Goal: Task Accomplishment & Management: Manage account settings

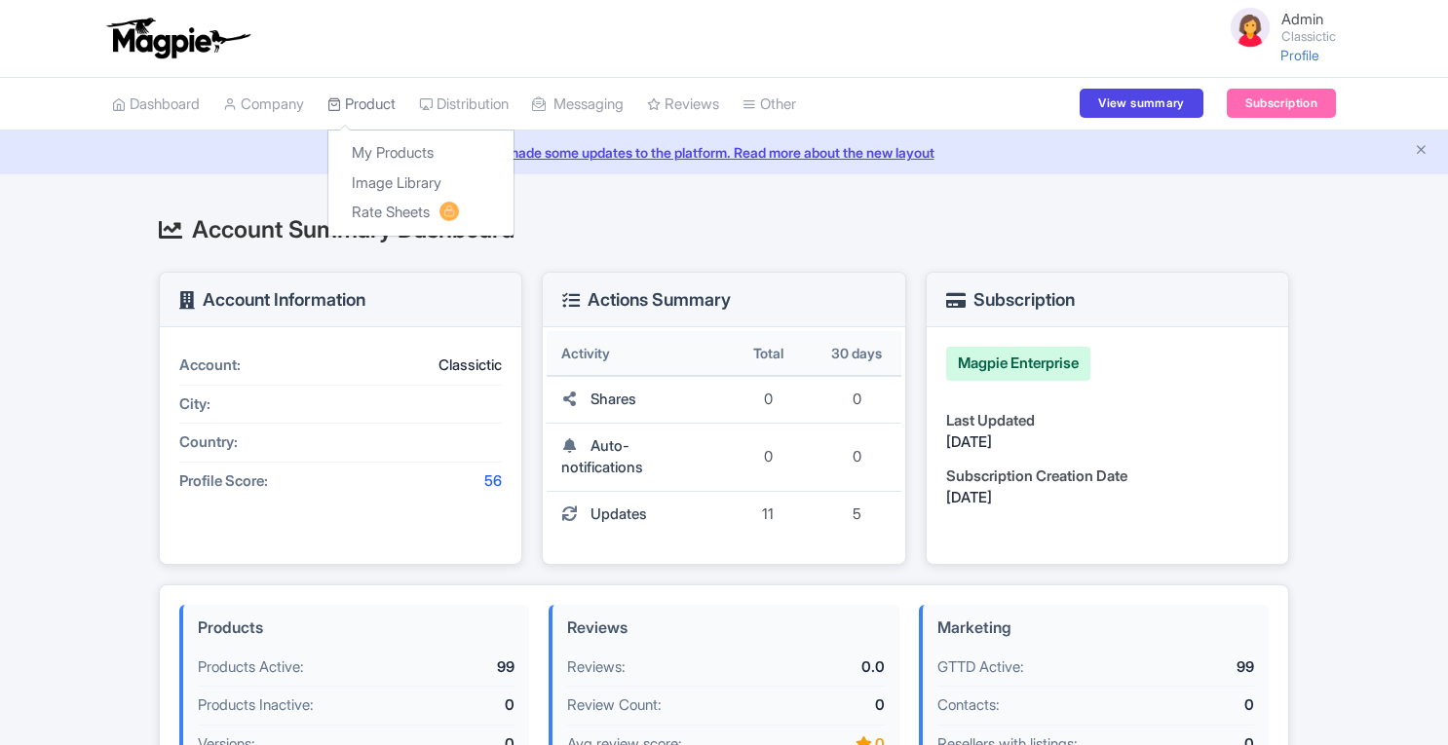
click at [378, 108] on link "Product" at bounding box center [361, 105] width 68 height 54
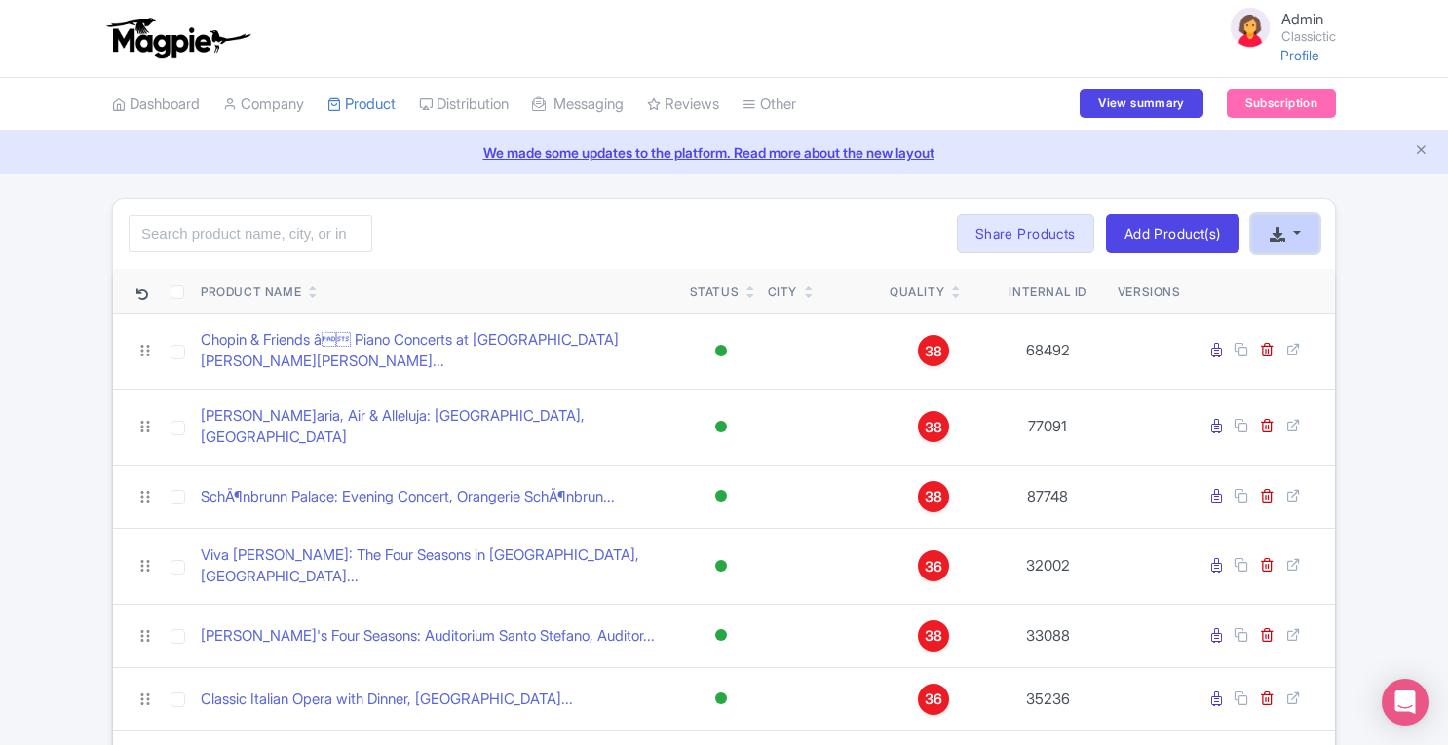
click at [1280, 243] on button "button" at bounding box center [1285, 233] width 68 height 39
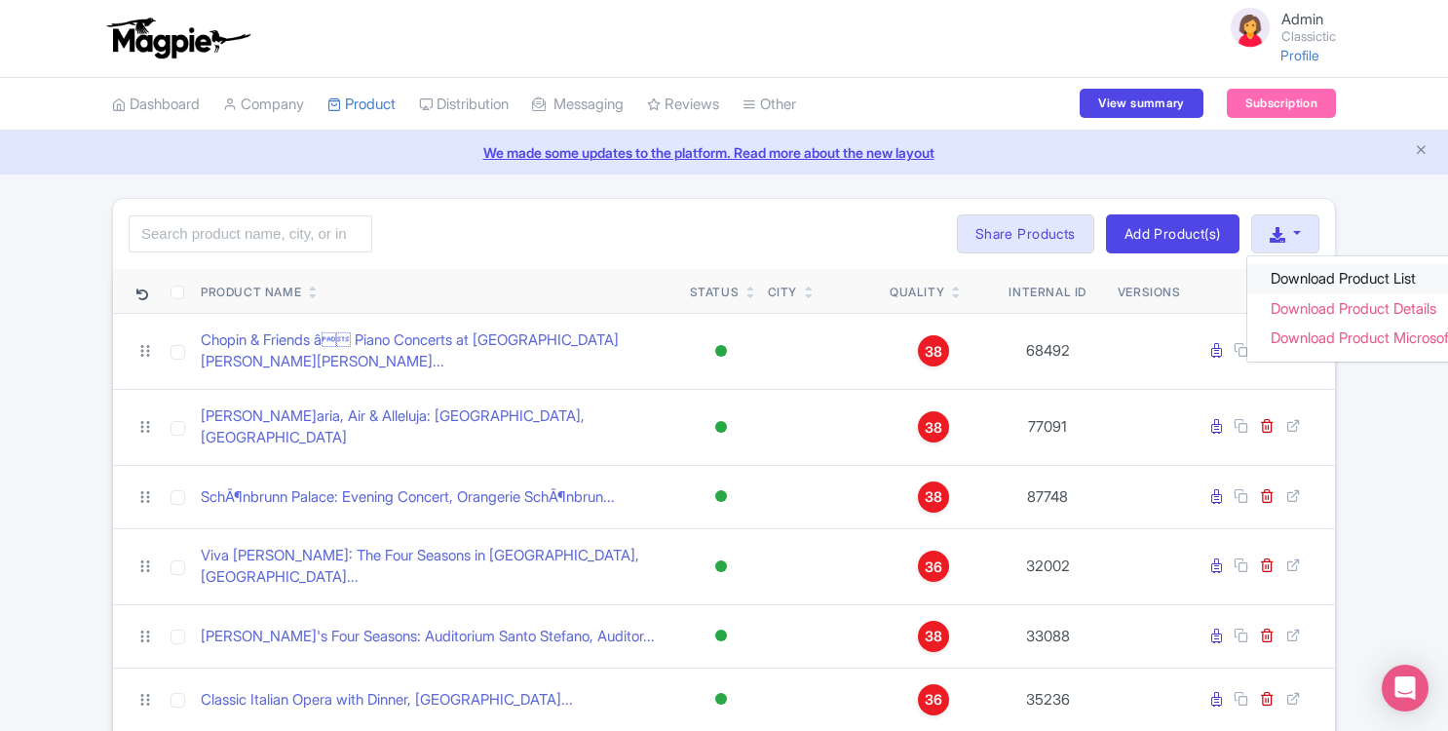
click at [1296, 275] on link "Download Product List" at bounding box center [1376, 279] width 258 height 30
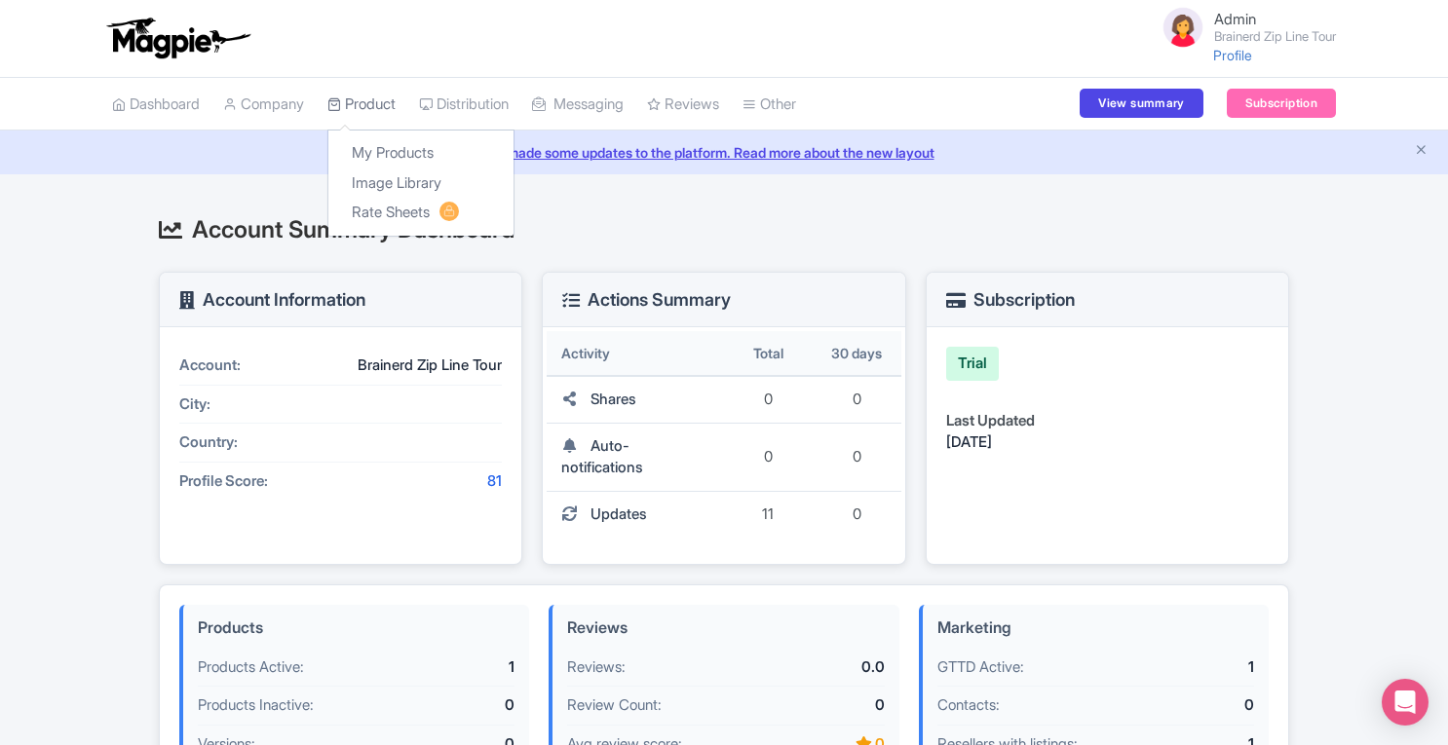
click at [387, 98] on link "Product" at bounding box center [361, 105] width 68 height 54
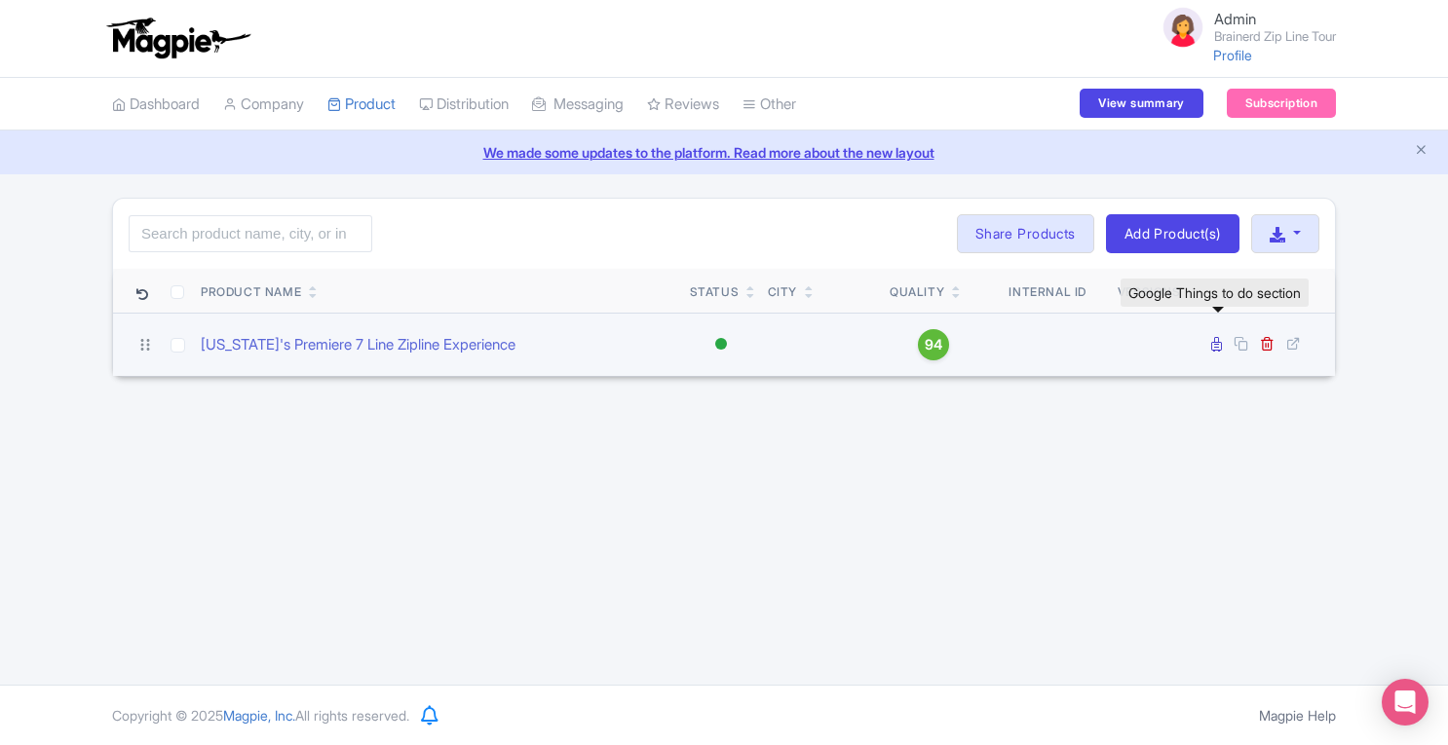
click at [1216, 347] on icon at bounding box center [1216, 344] width 11 height 15
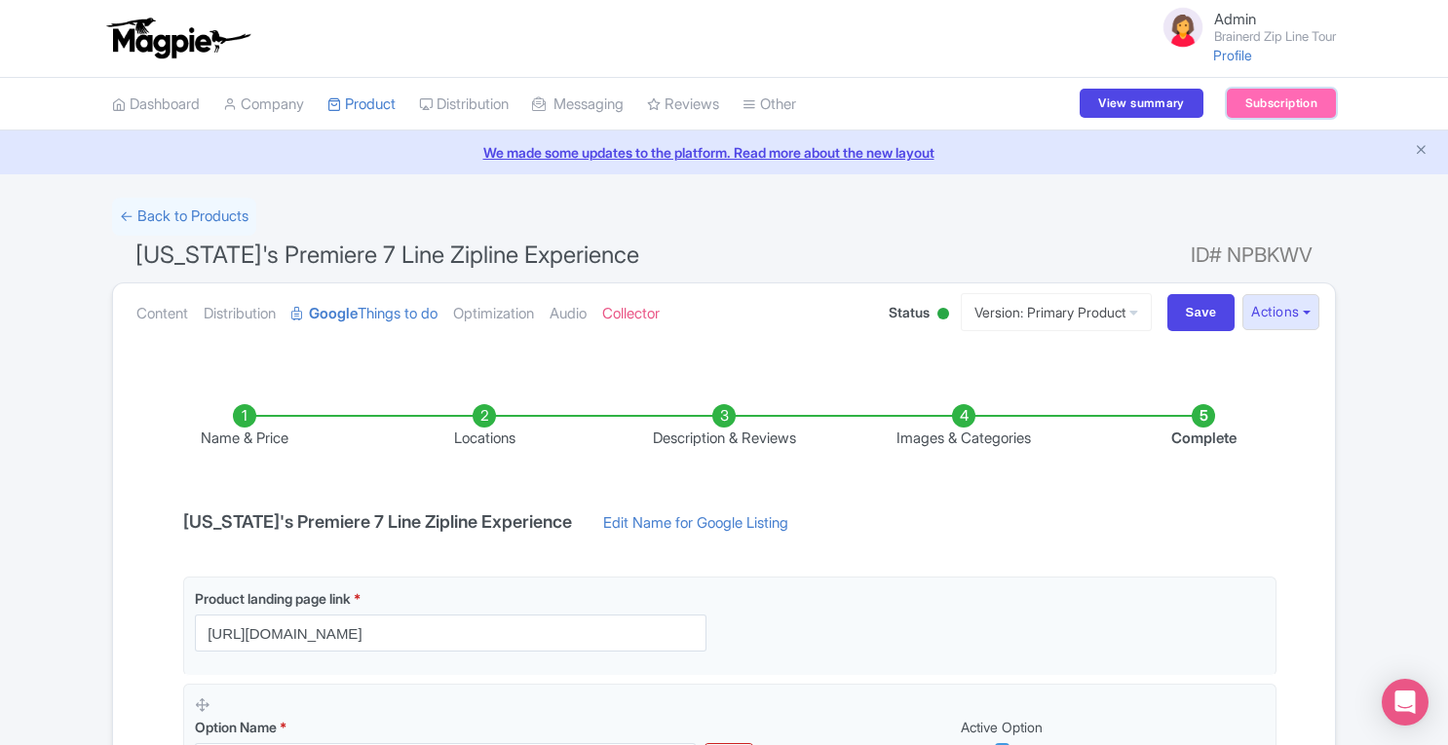
click at [1299, 100] on link "Subscription" at bounding box center [1281, 103] width 109 height 29
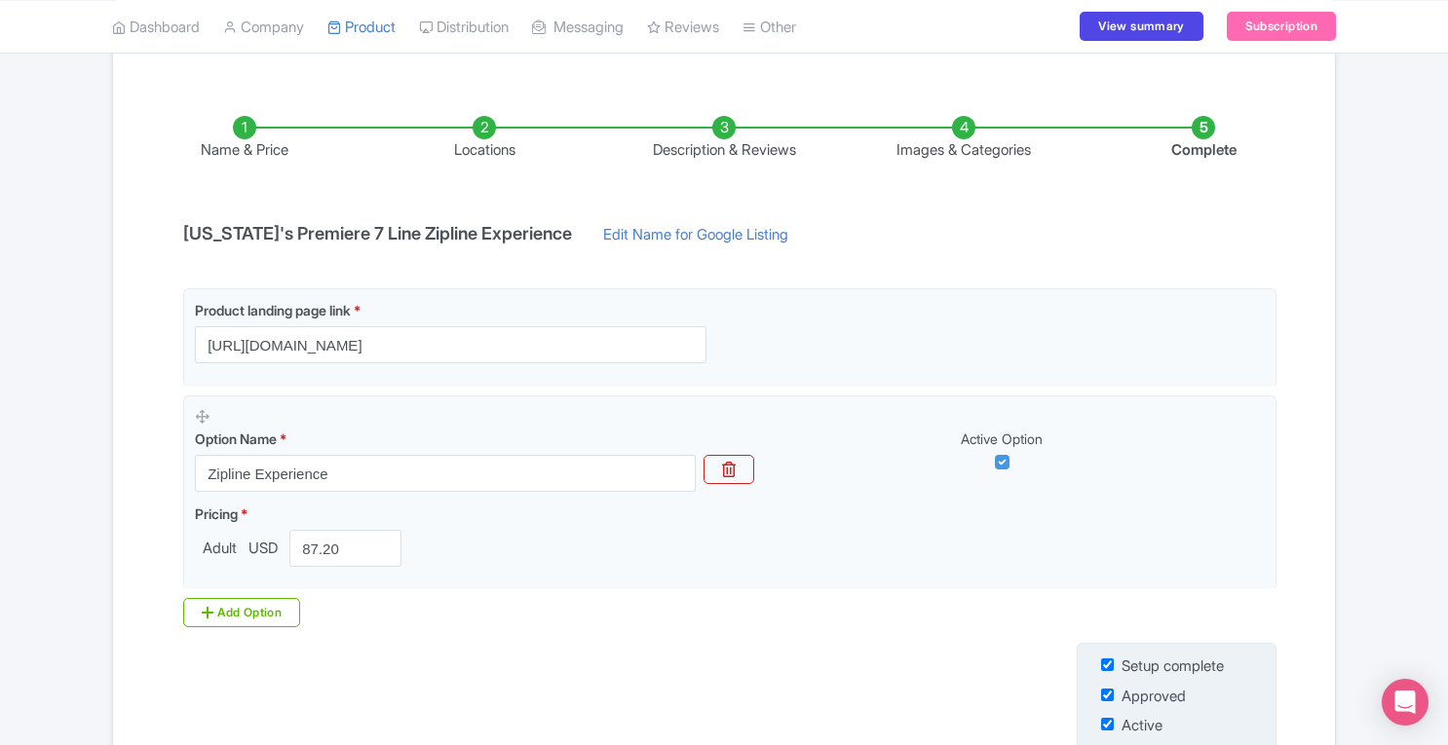
click at [1105, 666] on input "checkbox" at bounding box center [1107, 665] width 13 height 13
checkbox input "false"
click at [1107, 695] on input "checkbox" at bounding box center [1107, 695] width 13 height 13
checkbox input "false"
click at [1107, 727] on input "checkbox" at bounding box center [1107, 724] width 13 height 13
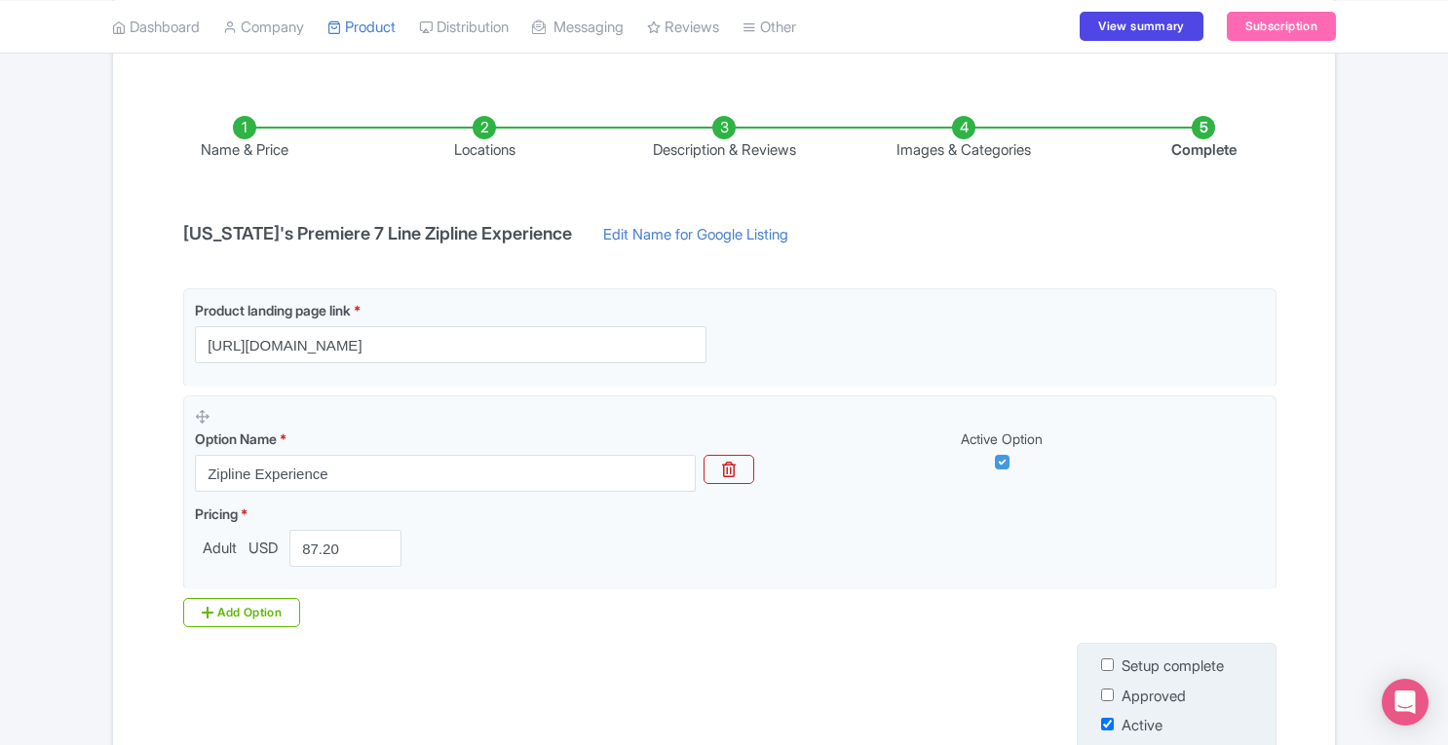
checkbox input "false"
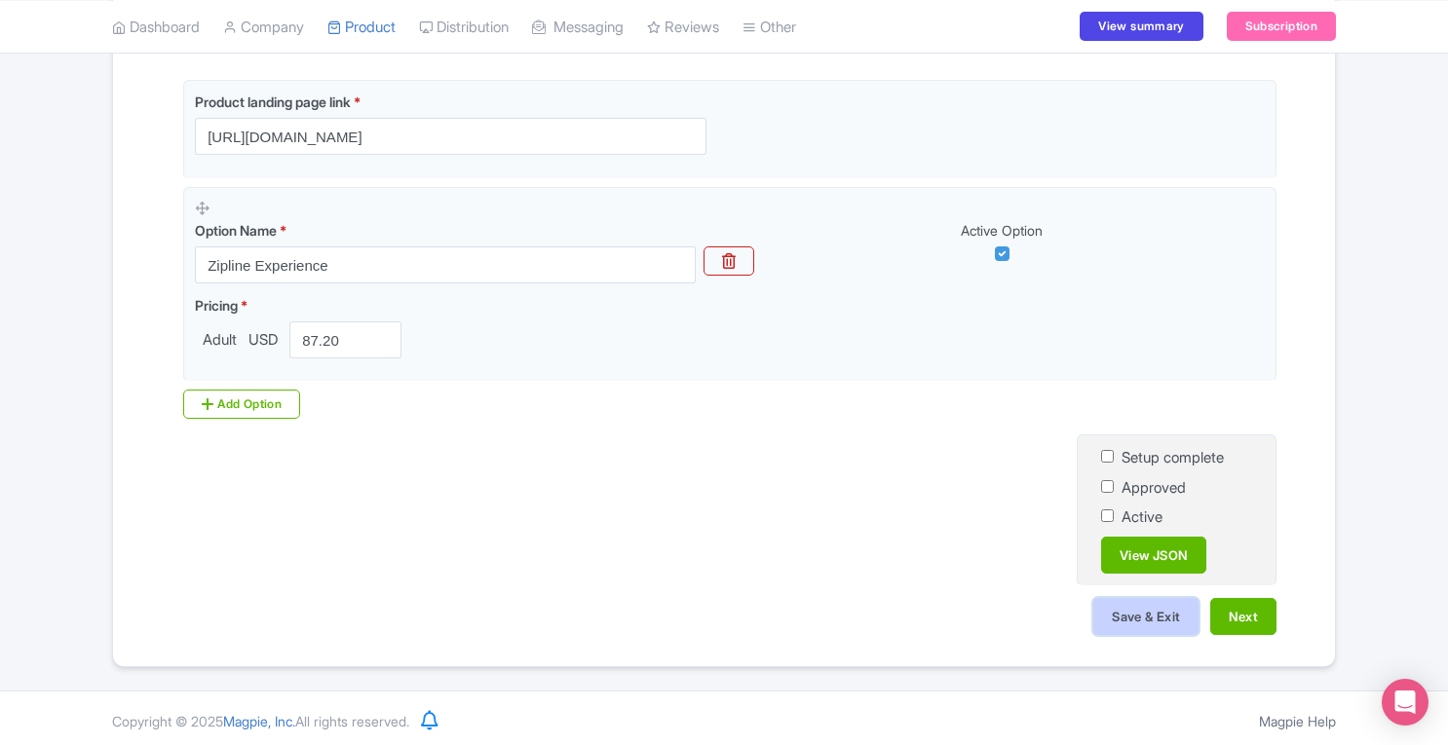
click at [1116, 615] on button "Save & Exit" at bounding box center [1145, 616] width 105 height 37
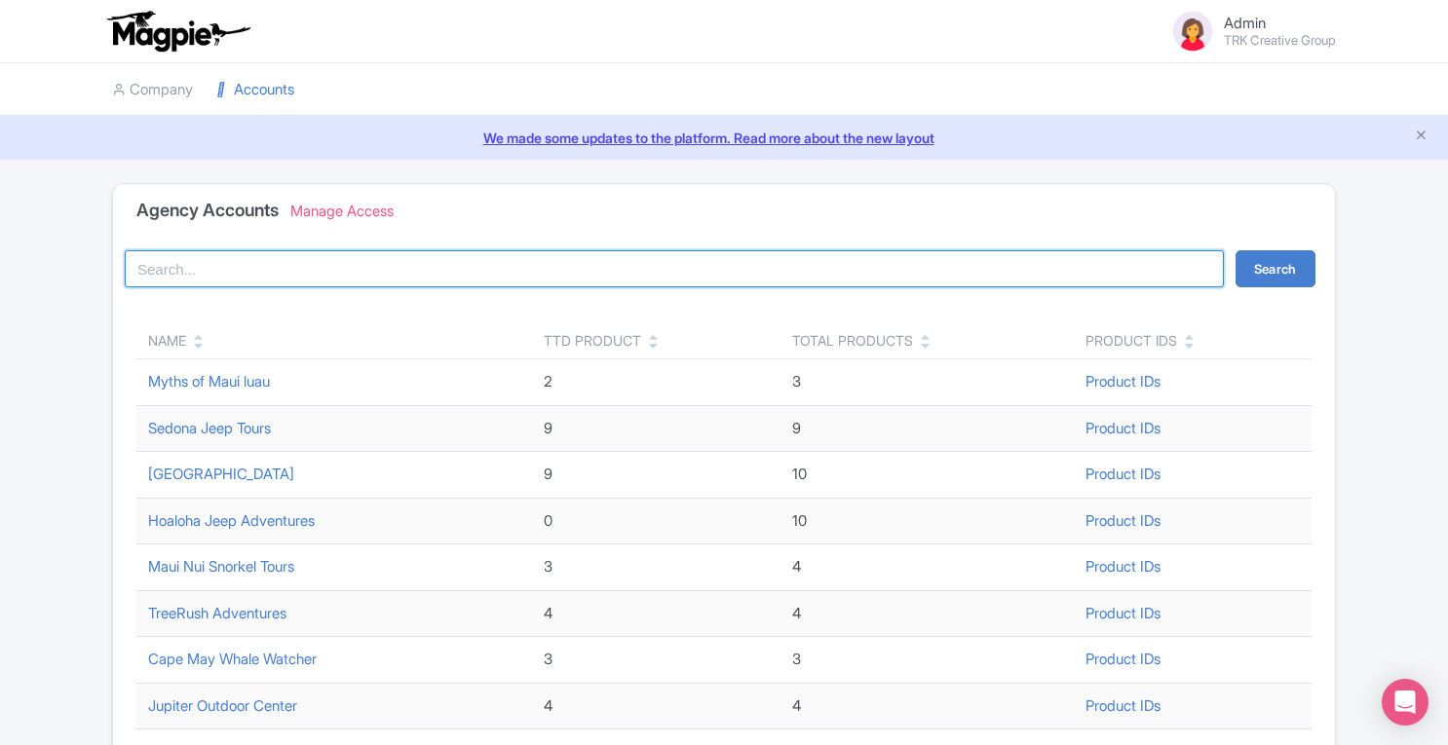
click at [709, 256] on input "search" at bounding box center [674, 268] width 1099 height 37
type input "brain"
click at [1235, 250] on button "Search" at bounding box center [1275, 268] width 80 height 37
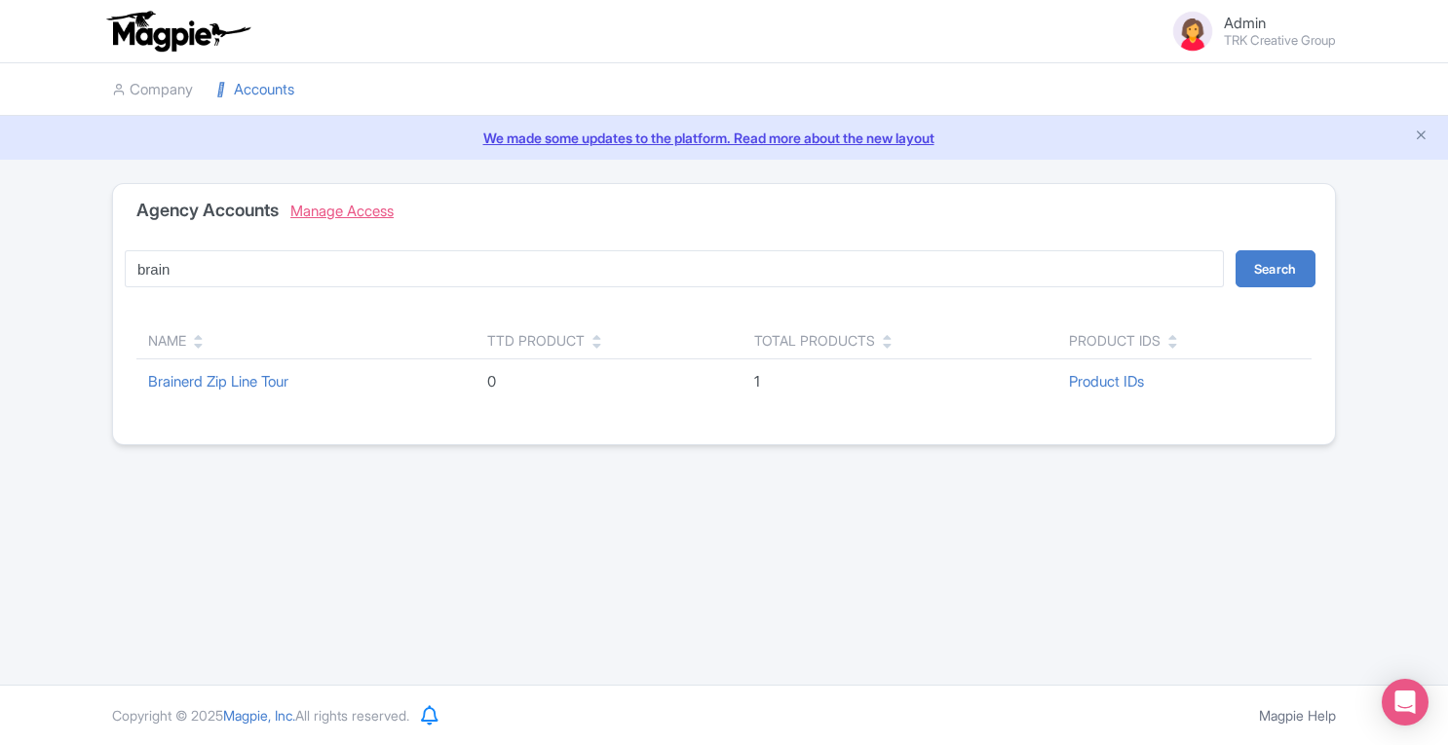
click at [368, 213] on link "Manage Access" at bounding box center [341, 211] width 103 height 19
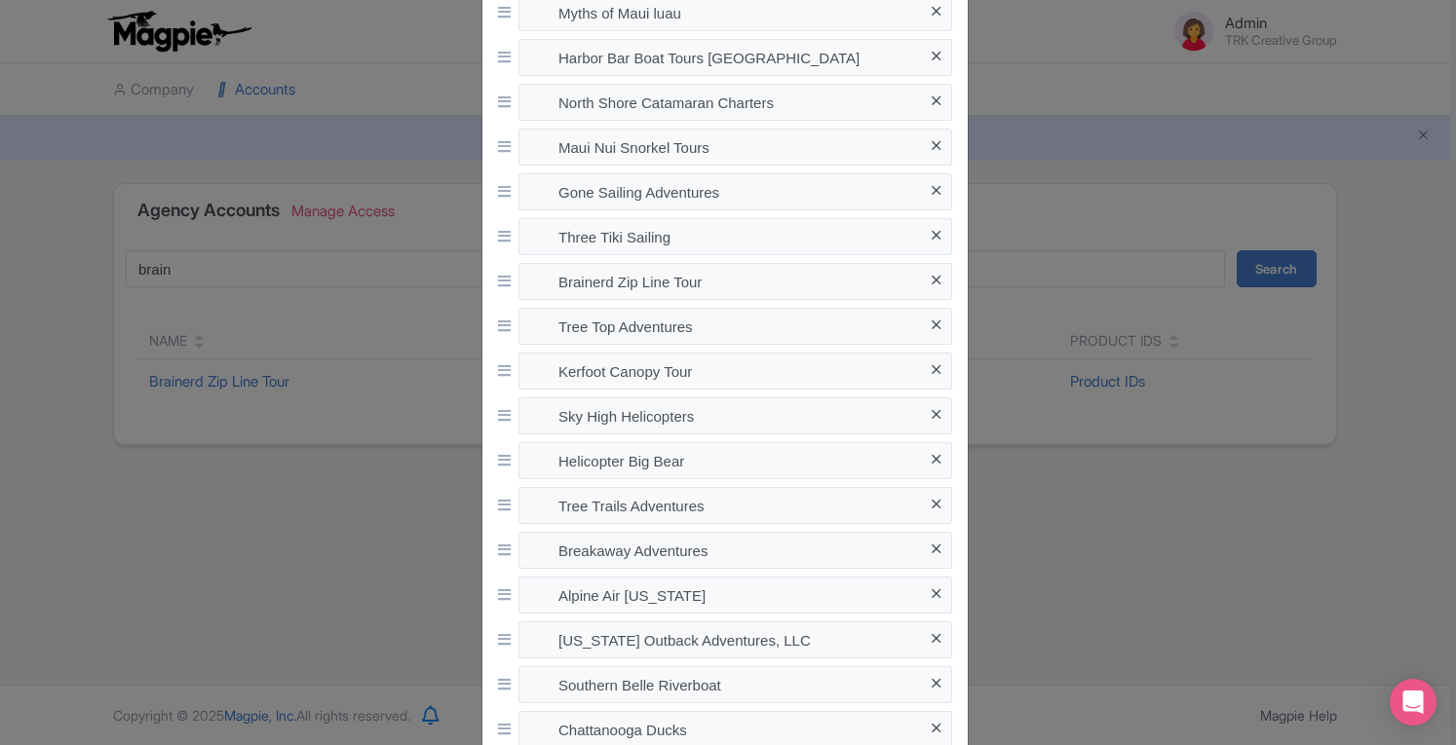
scroll to position [1728, 0]
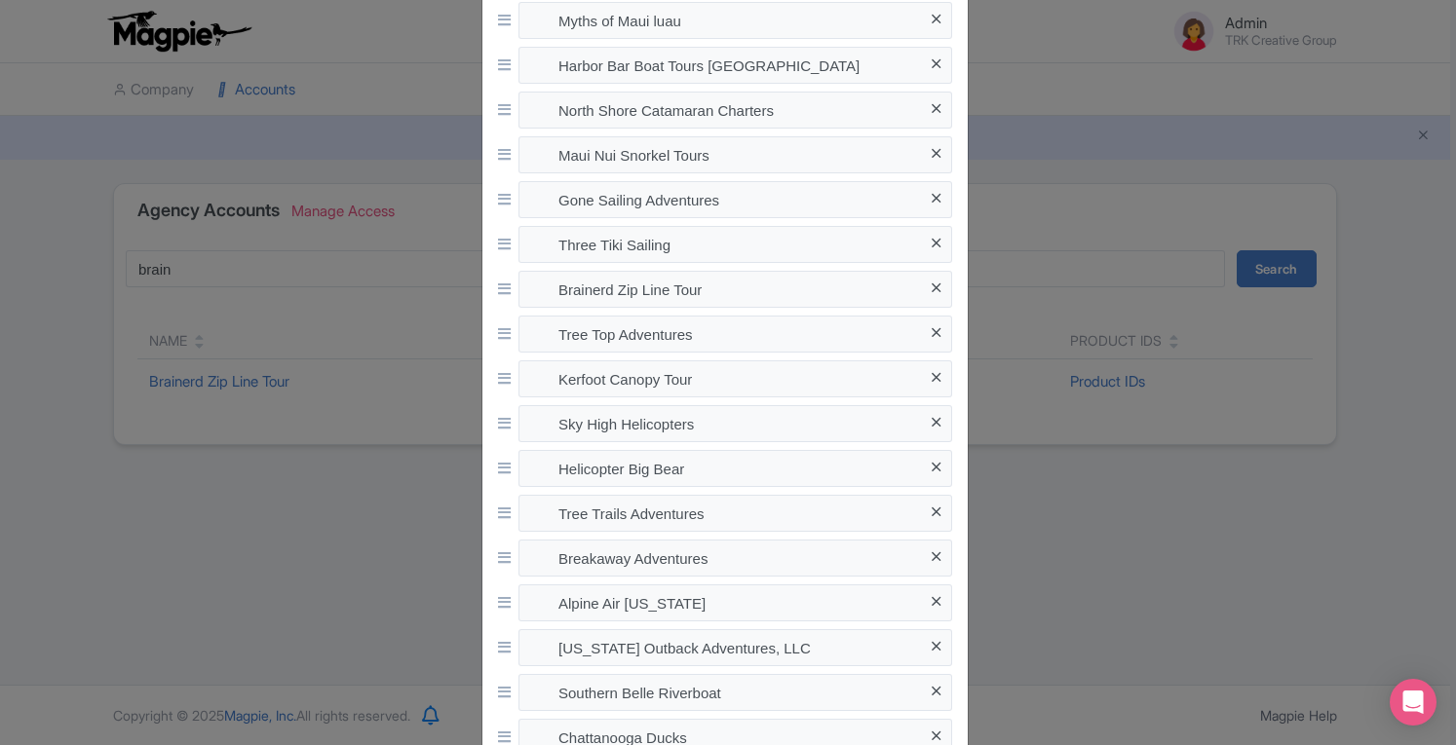
click at [931, 284] on icon at bounding box center [935, 288] width 9 height 15
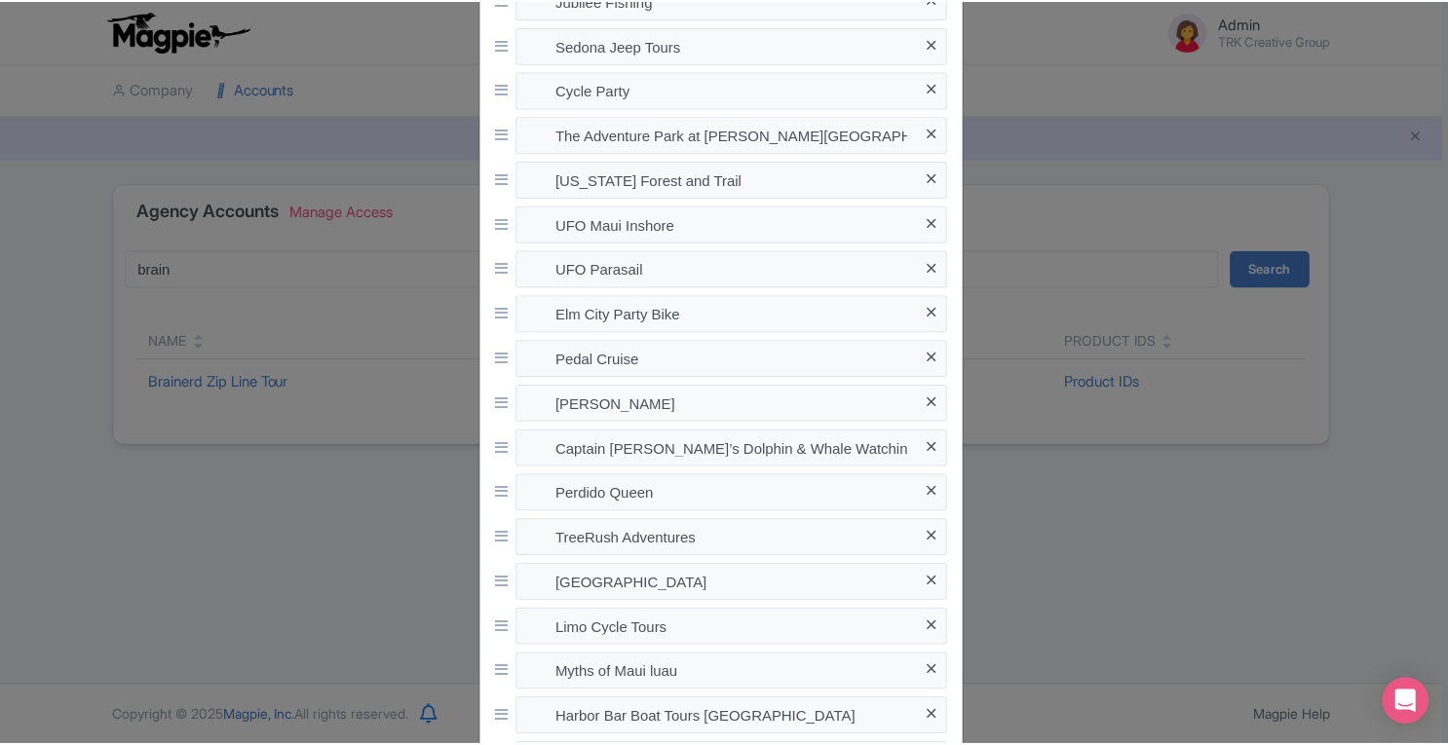
scroll to position [1895, 0]
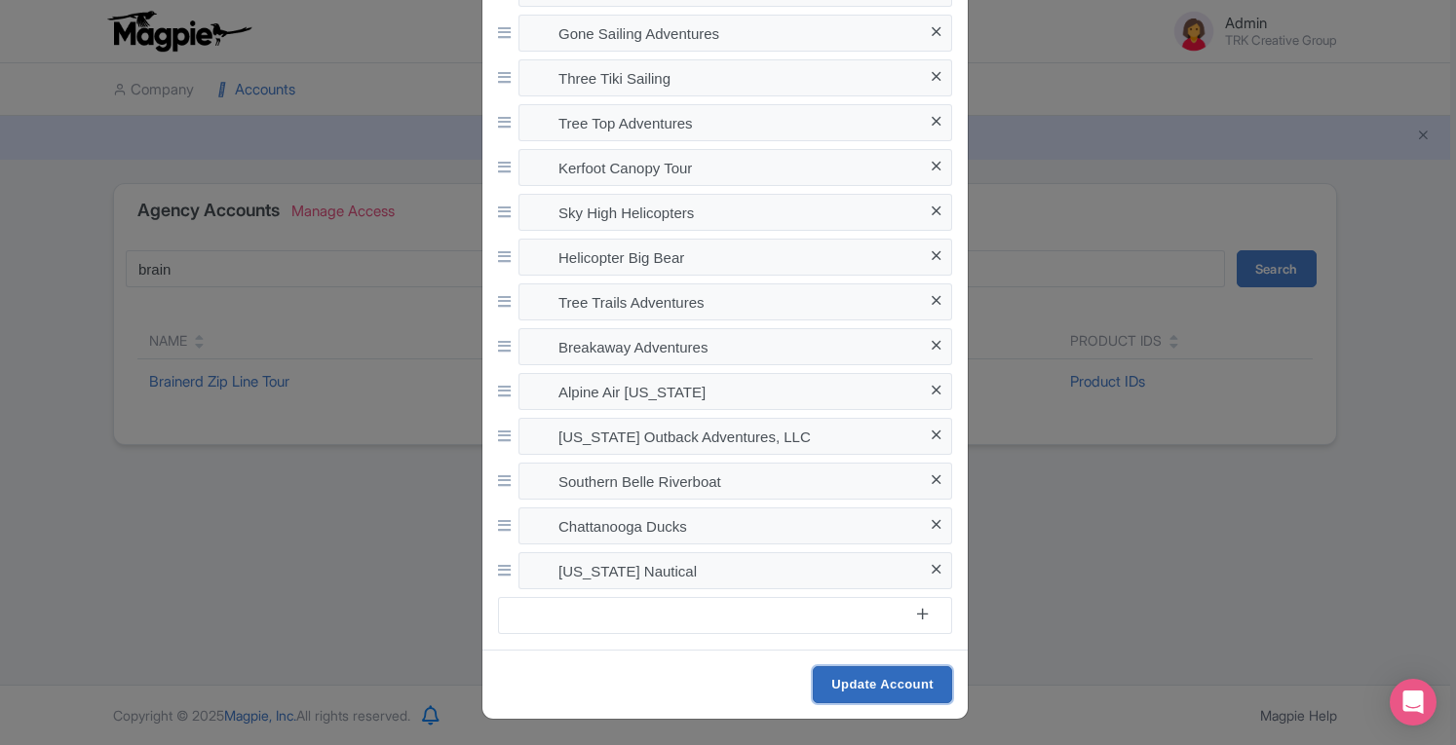
click at [873, 683] on input "Update Account" at bounding box center [882, 684] width 139 height 37
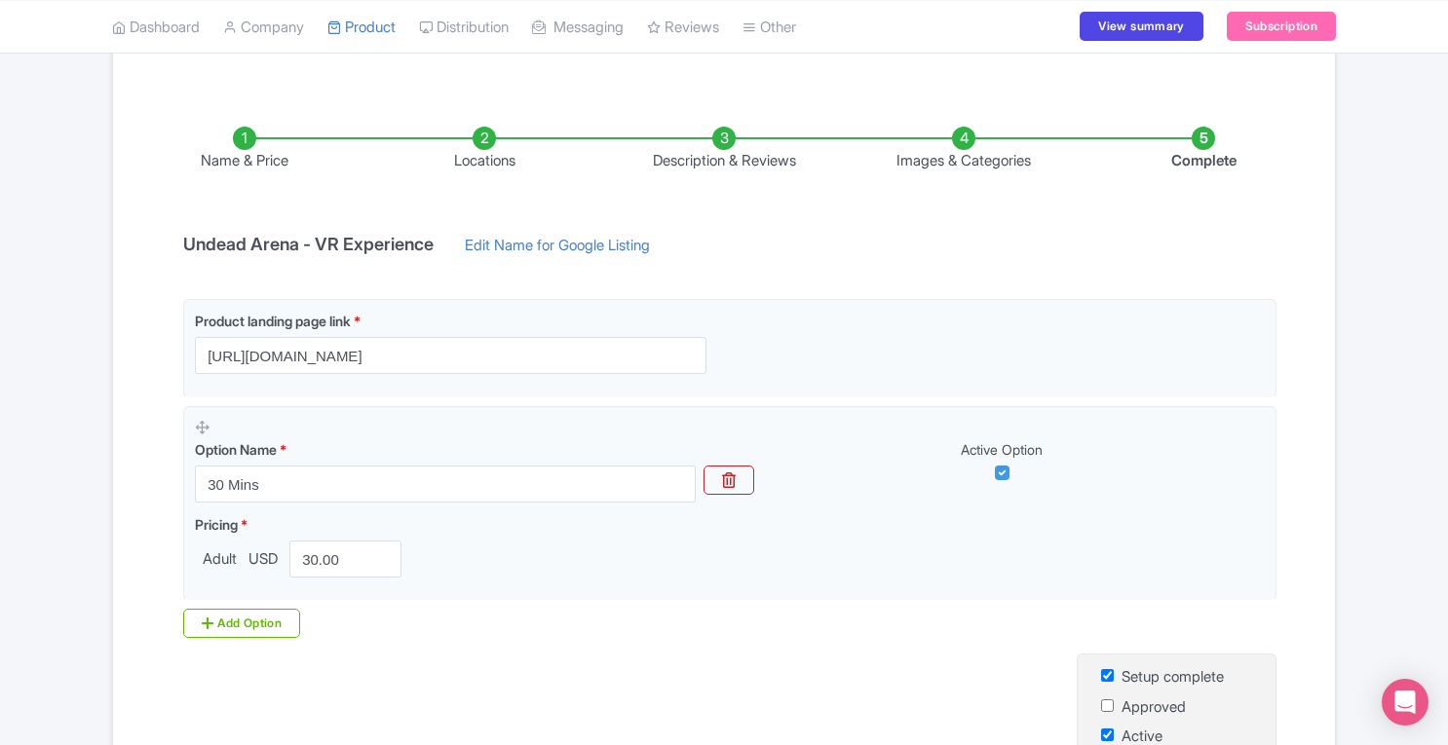
scroll to position [290, 0]
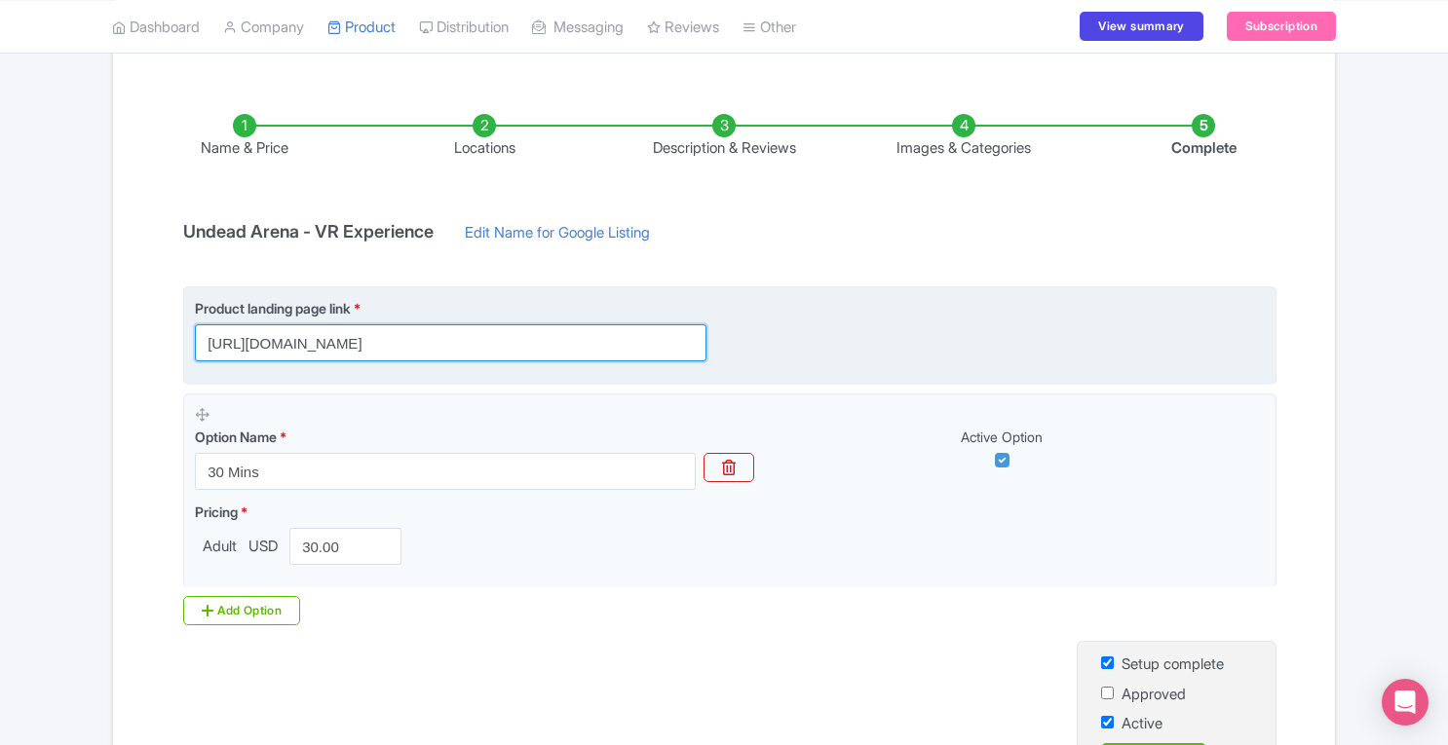
drag, startPoint x: 203, startPoint y: 340, endPoint x: 875, endPoint y: 356, distance: 672.5
click at [875, 356] on div "Product landing page link * https://book.peek.com/s/bf4b9bc0-51f1-4b77-ad71-e45…" at bounding box center [730, 329] width 1070 height 63
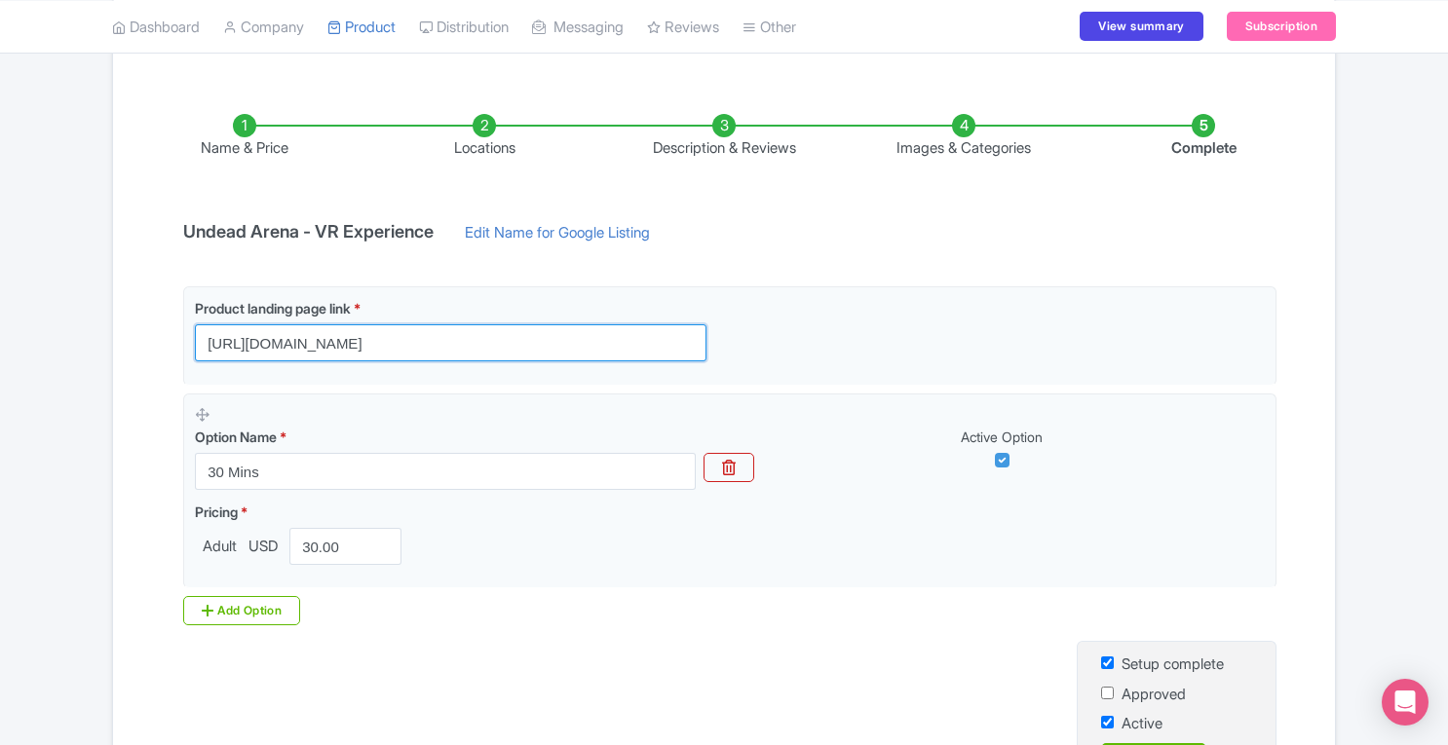
scroll to position [0, 0]
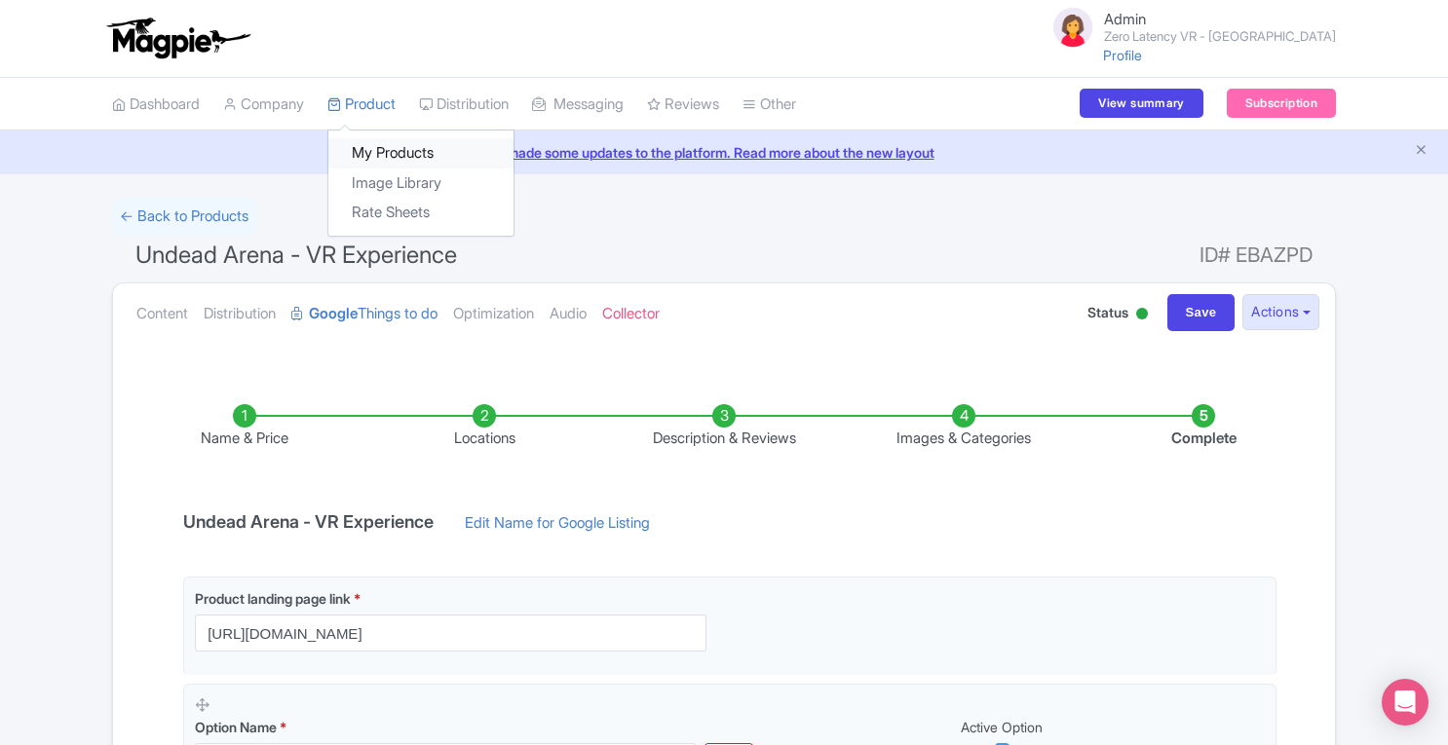
click at [390, 149] on link "My Products" at bounding box center [420, 153] width 185 height 30
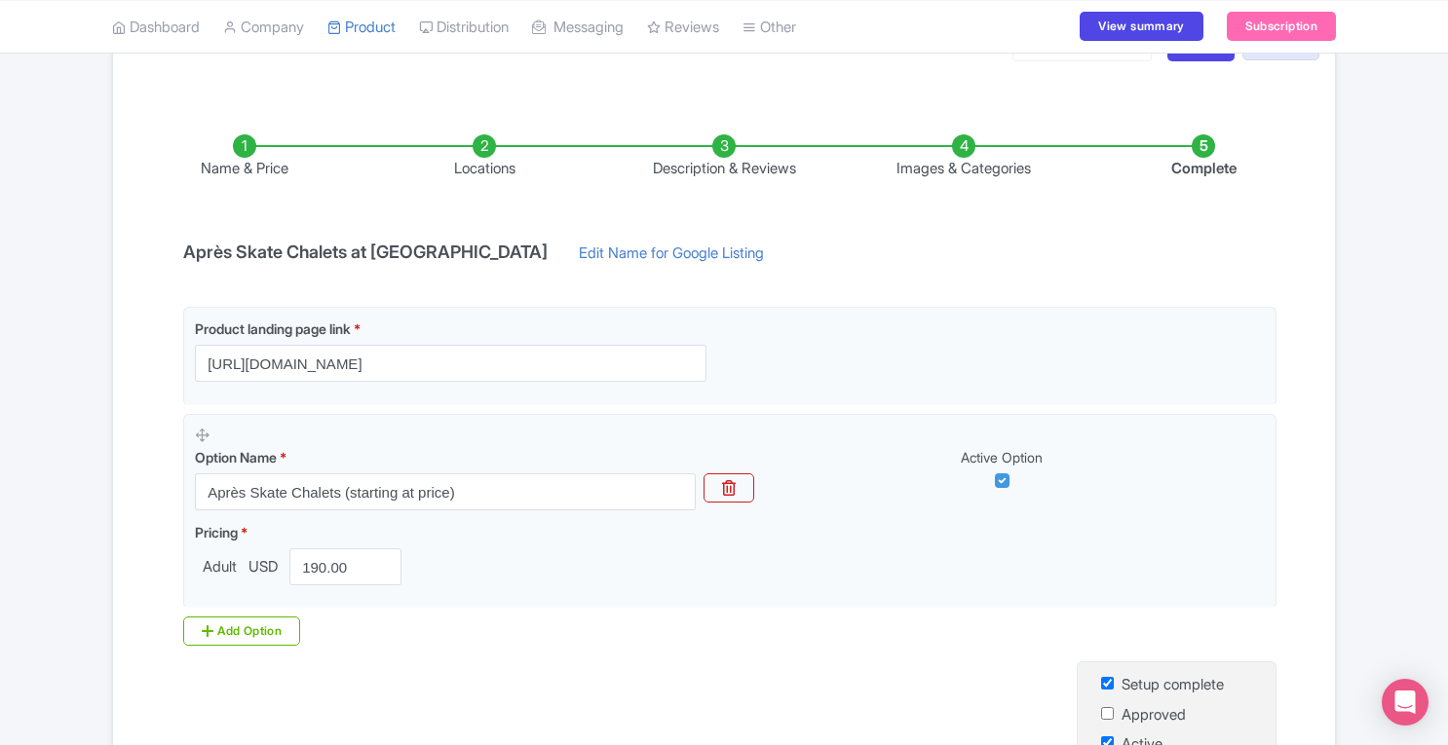
scroll to position [267, 0]
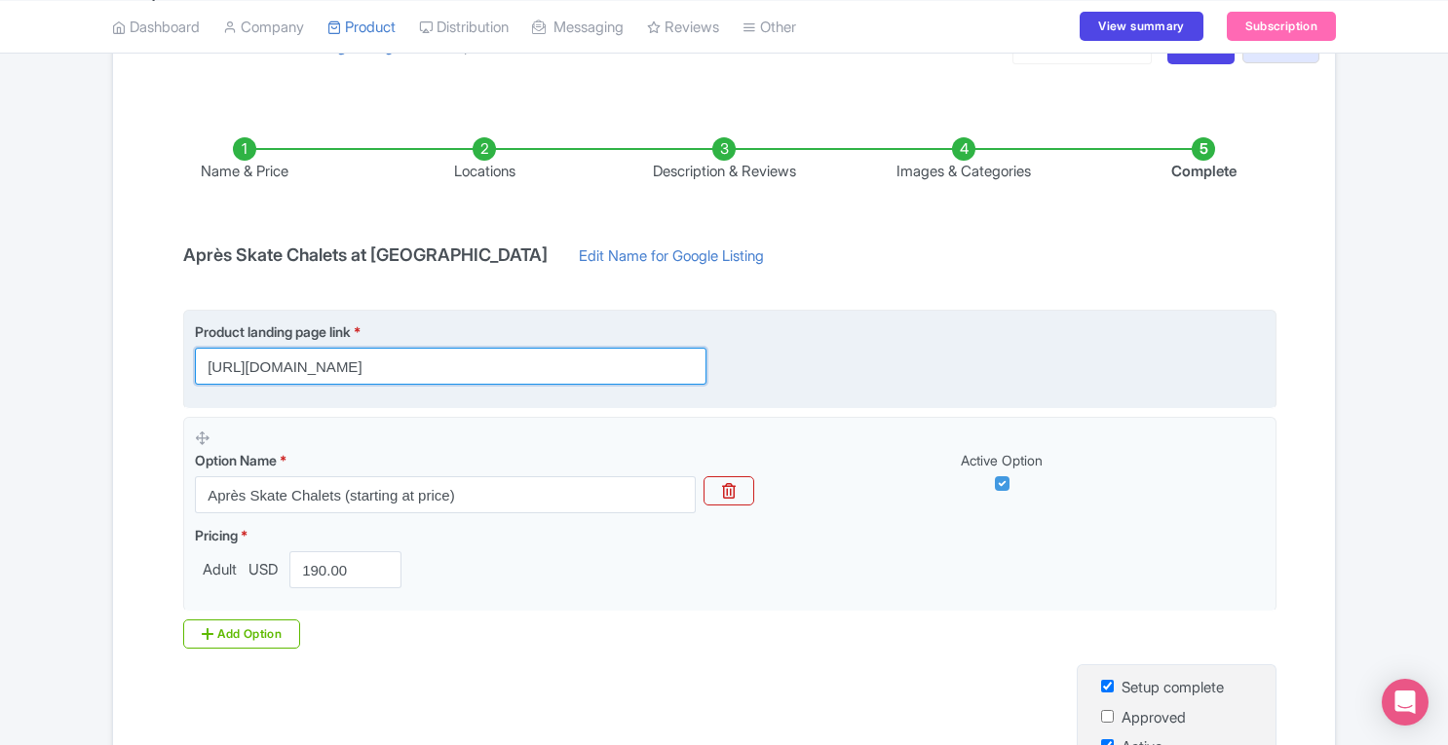
drag, startPoint x: 203, startPoint y: 361, endPoint x: 661, endPoint y: 385, distance: 458.6
click at [661, 385] on fieldset "Product landing page link * https://www.rockefellercenter.com/buy-tickets/the-r…" at bounding box center [729, 359] width 1093 height 98
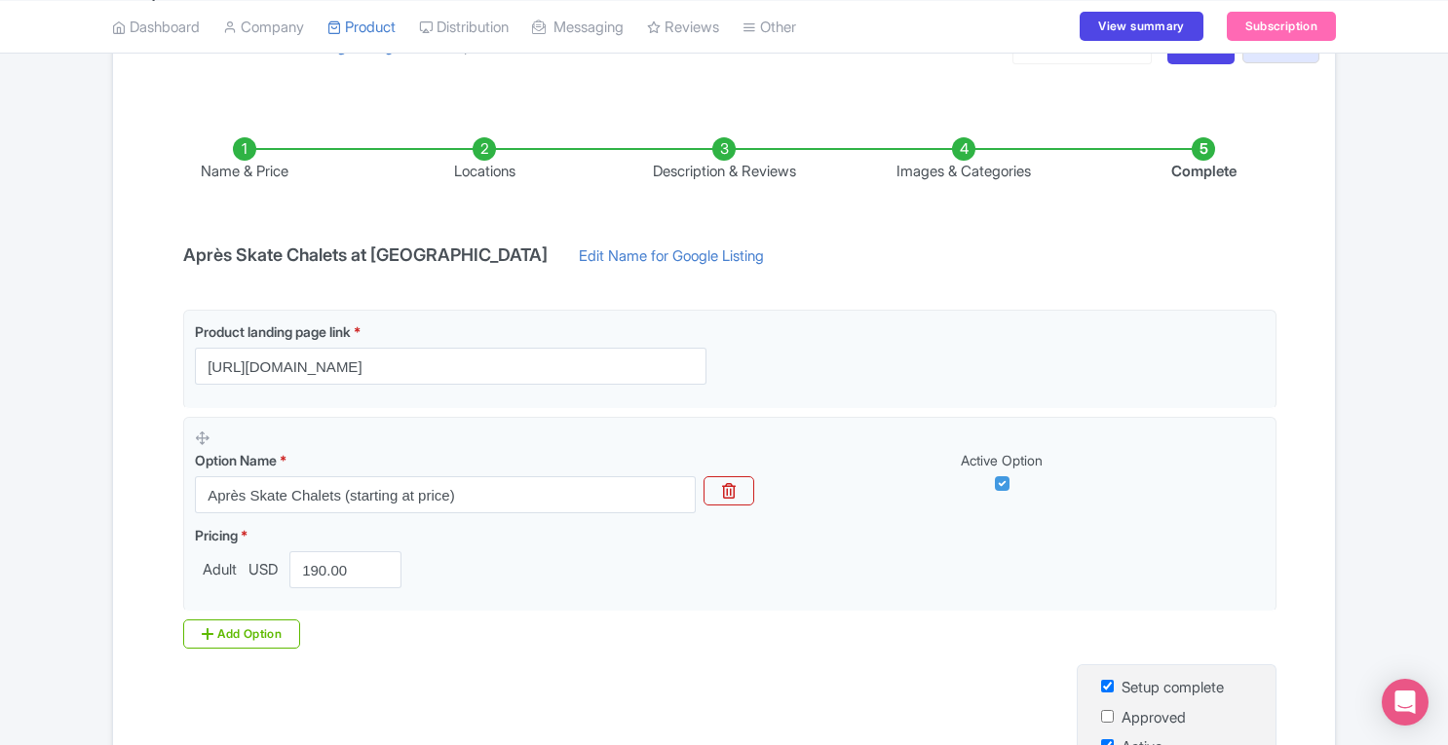
click at [500, 157] on li "Locations" at bounding box center [484, 160] width 240 height 46
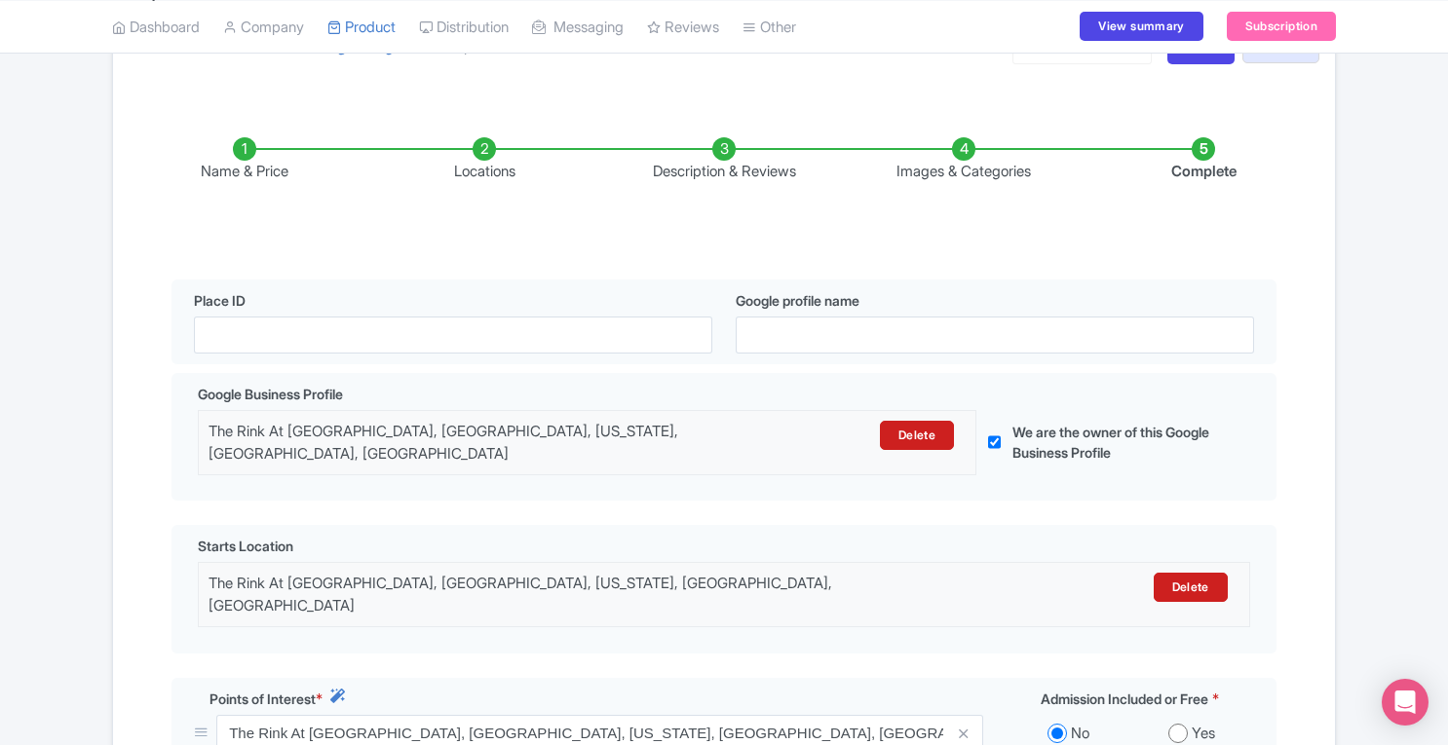
scroll to position [476, 0]
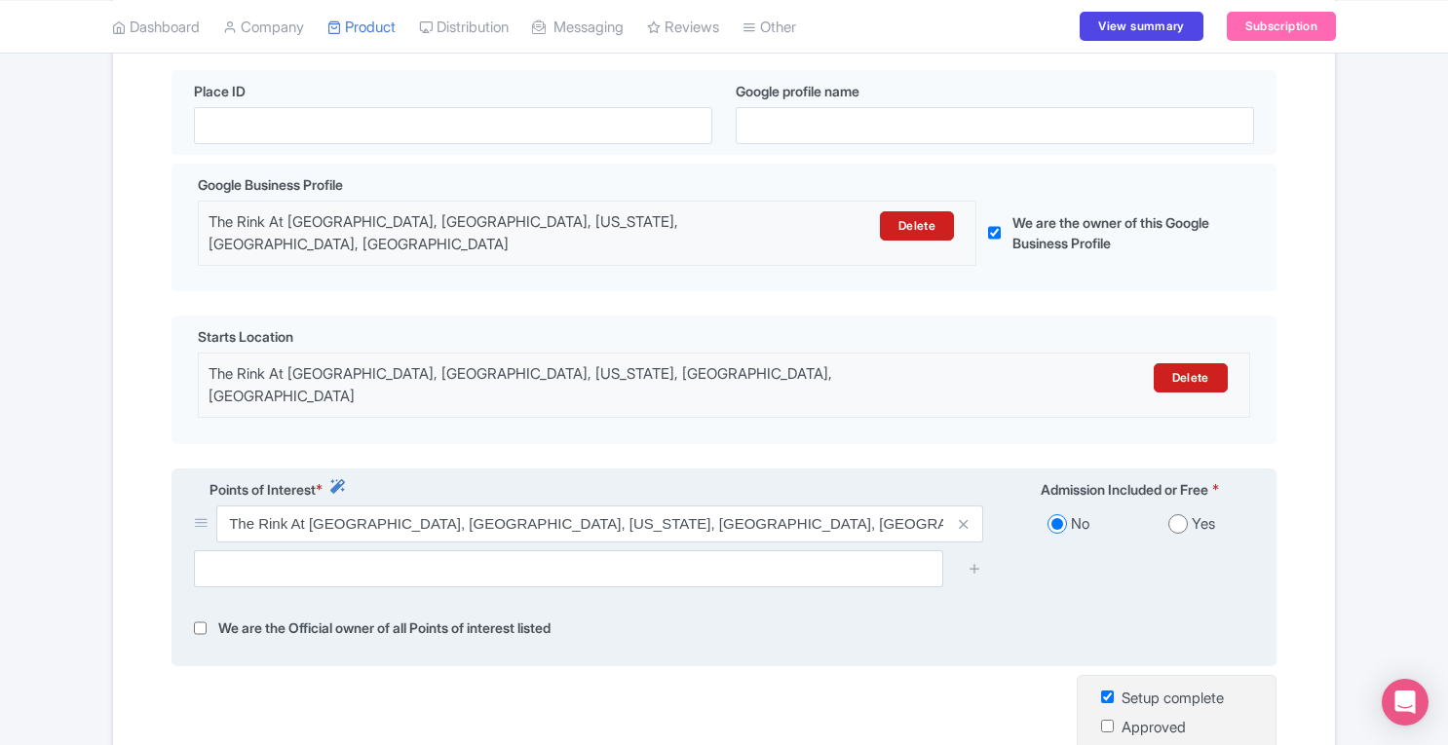
click at [1177, 514] on input "radio" at bounding box center [1177, 523] width 19 height 19
radio input "true"
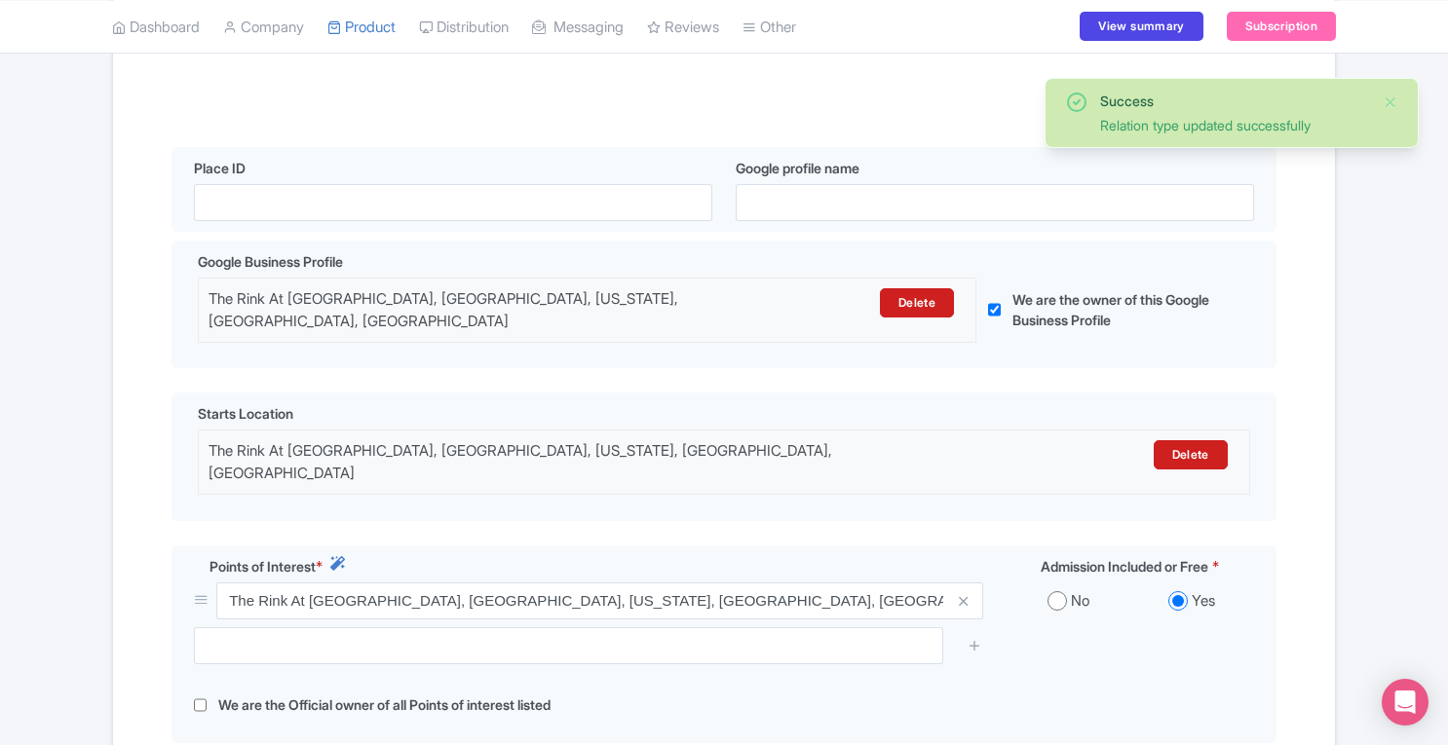
scroll to position [247, 0]
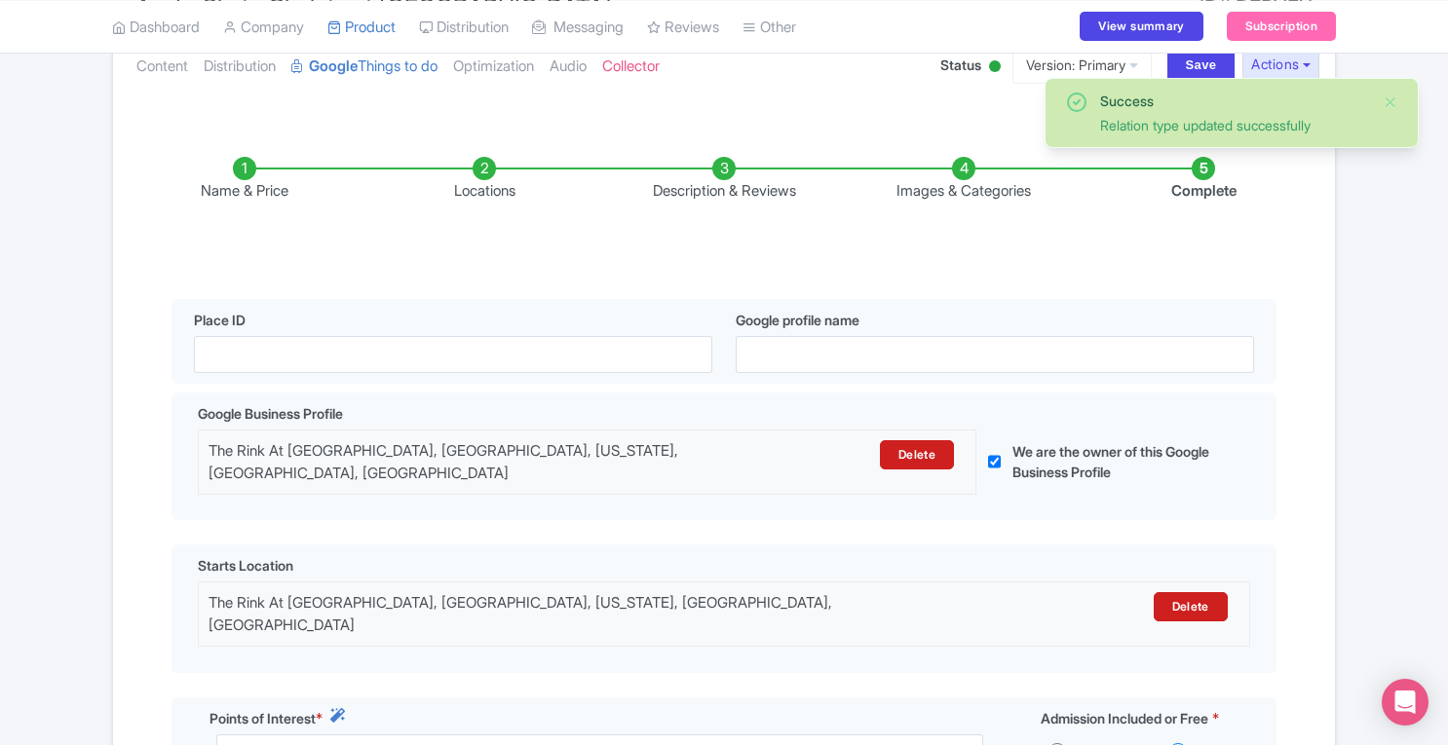
click at [723, 172] on li "Description & Reviews" at bounding box center [724, 180] width 240 height 46
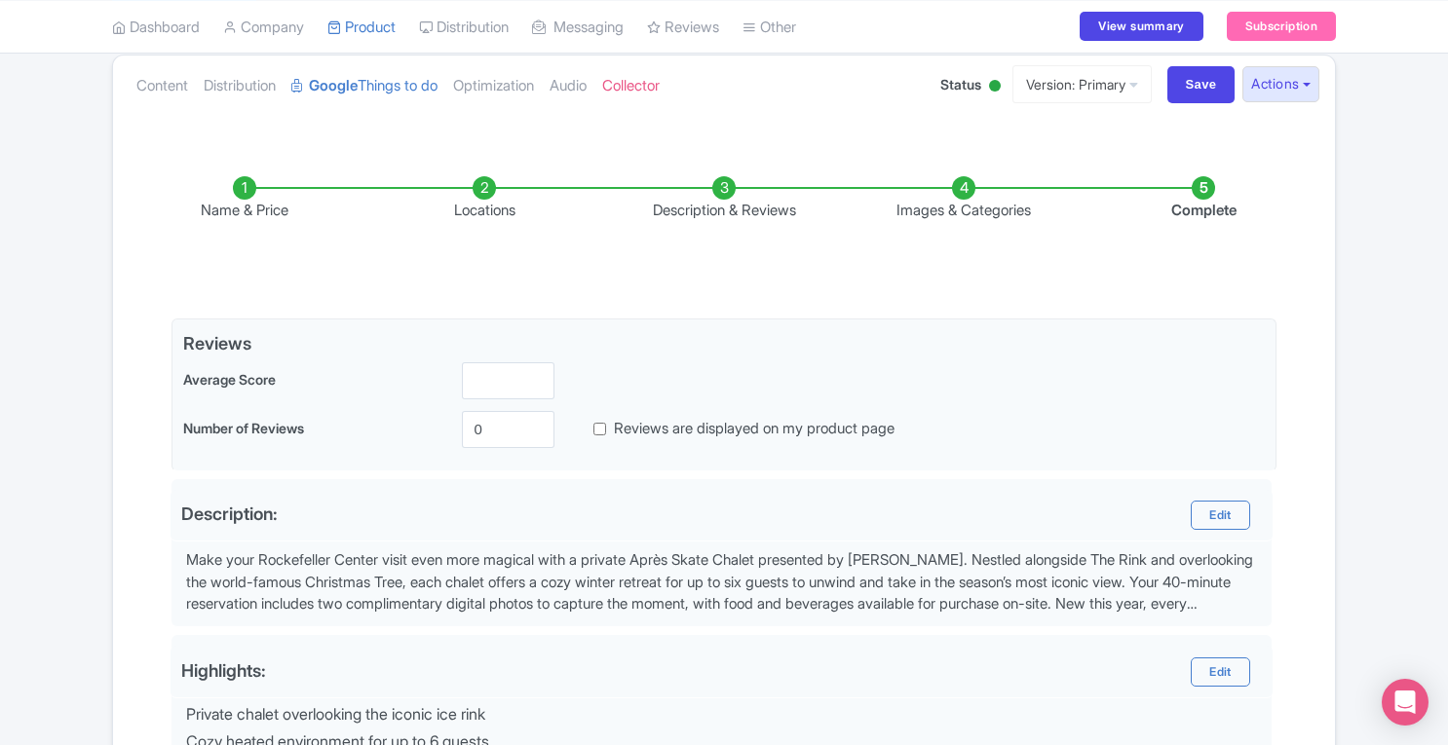
scroll to position [226, 0]
click at [958, 194] on li "Images & Categories" at bounding box center [964, 201] width 240 height 46
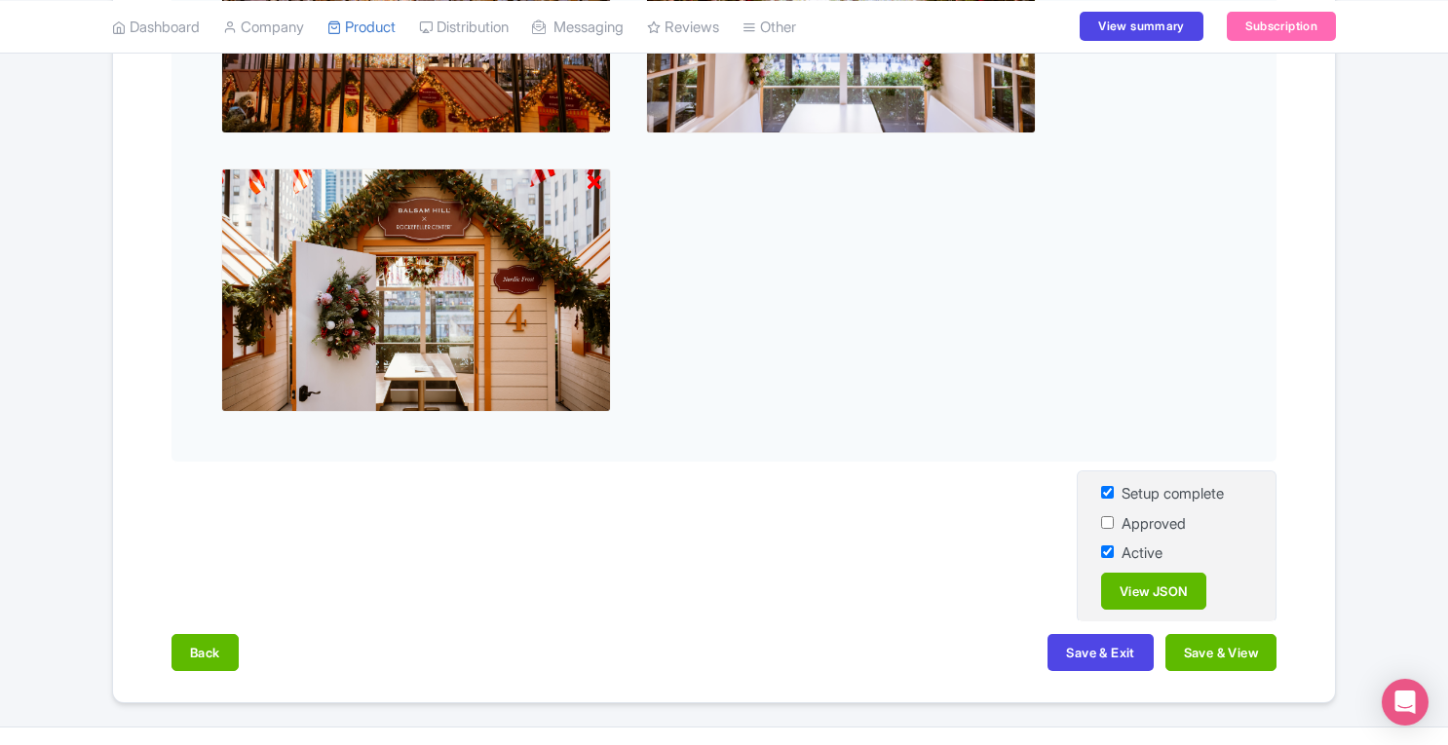
scroll to position [1002, 0]
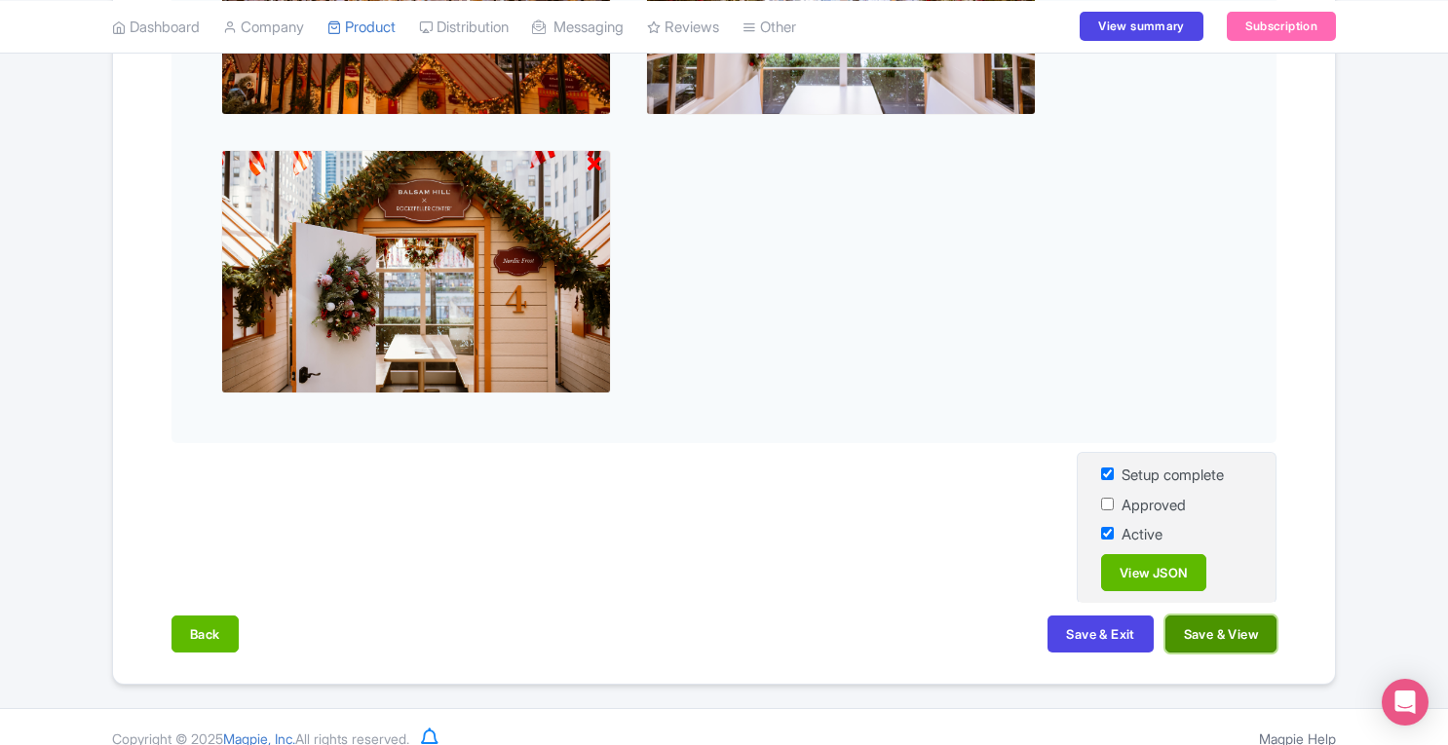
click at [1252, 640] on button "Save & View" at bounding box center [1220, 634] width 111 height 37
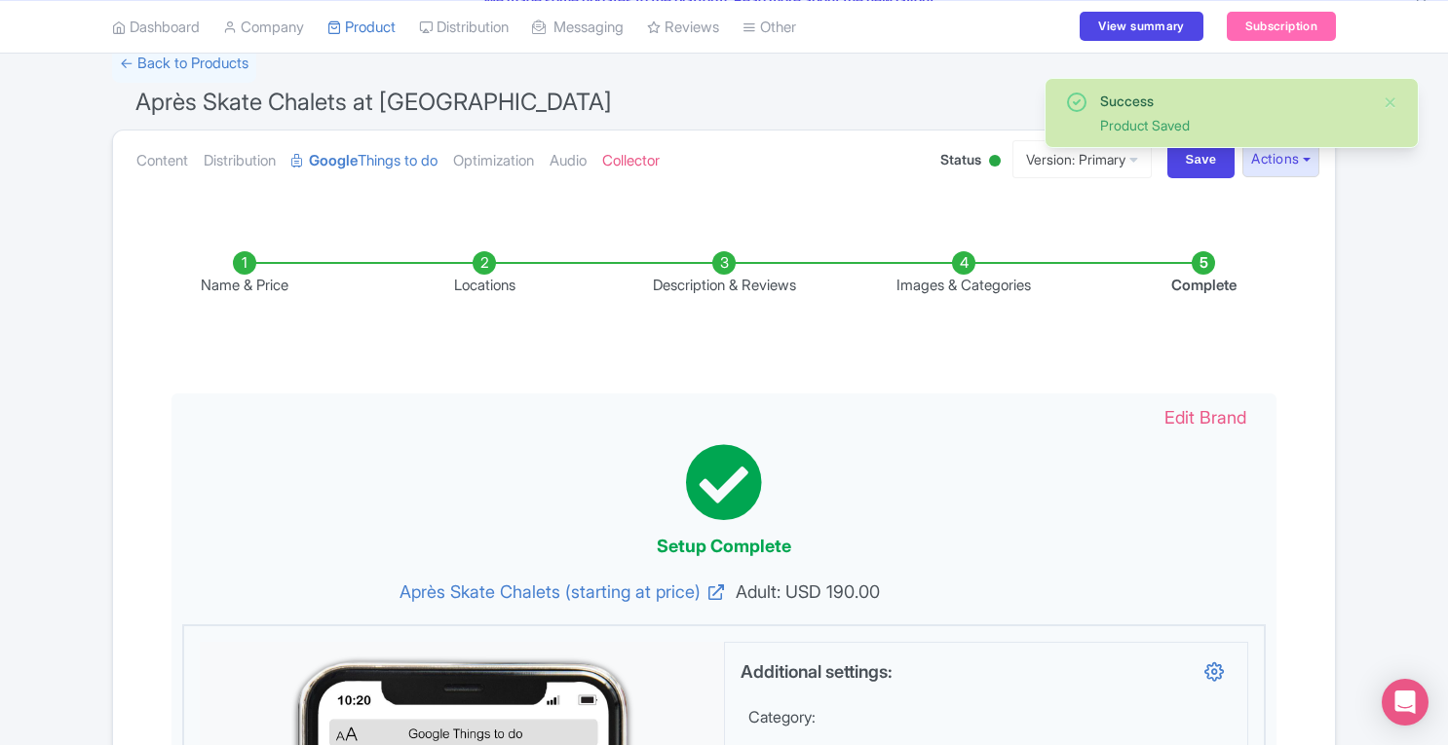
scroll to position [150, 0]
